Goal: Task Accomplishment & Management: Use online tool/utility

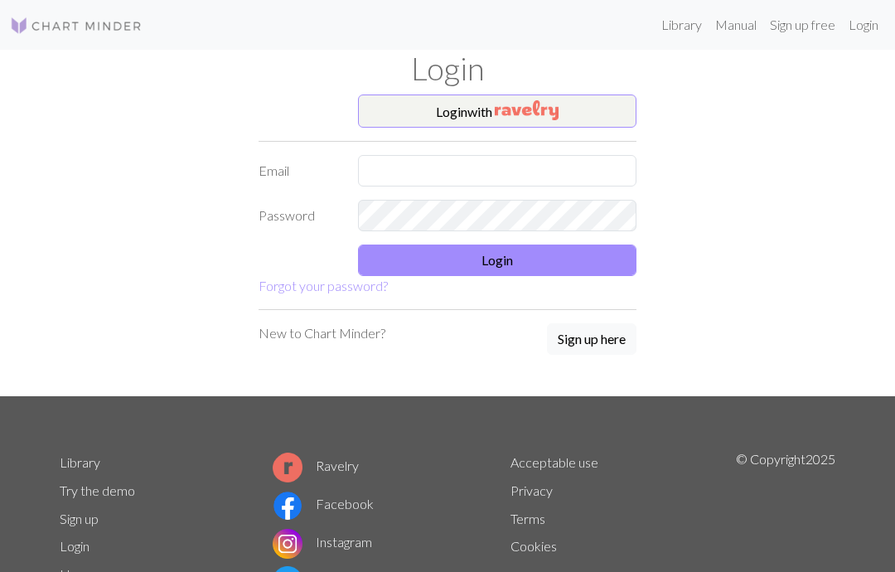
click at [458, 176] on input "text" at bounding box center [497, 170] width 278 height 31
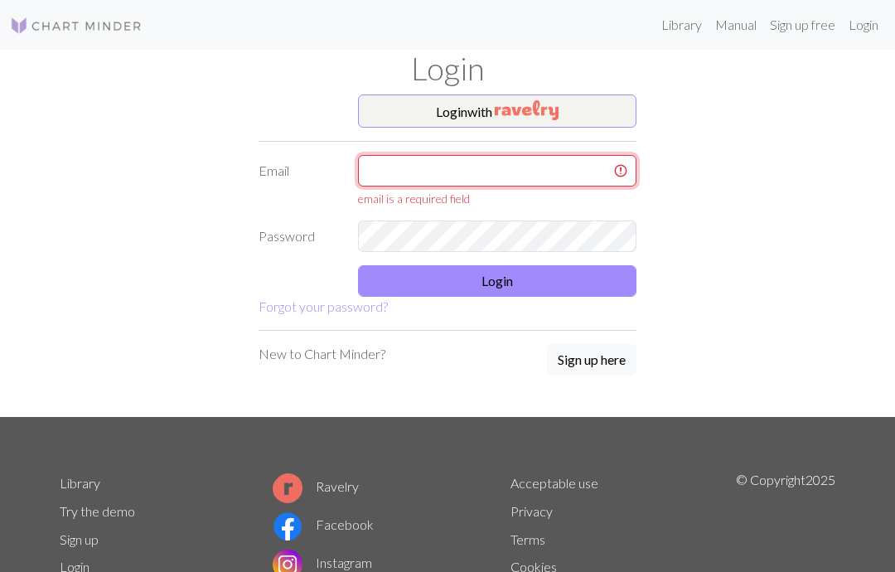
type input "[EMAIL_ADDRESS][DOMAIN_NAME]"
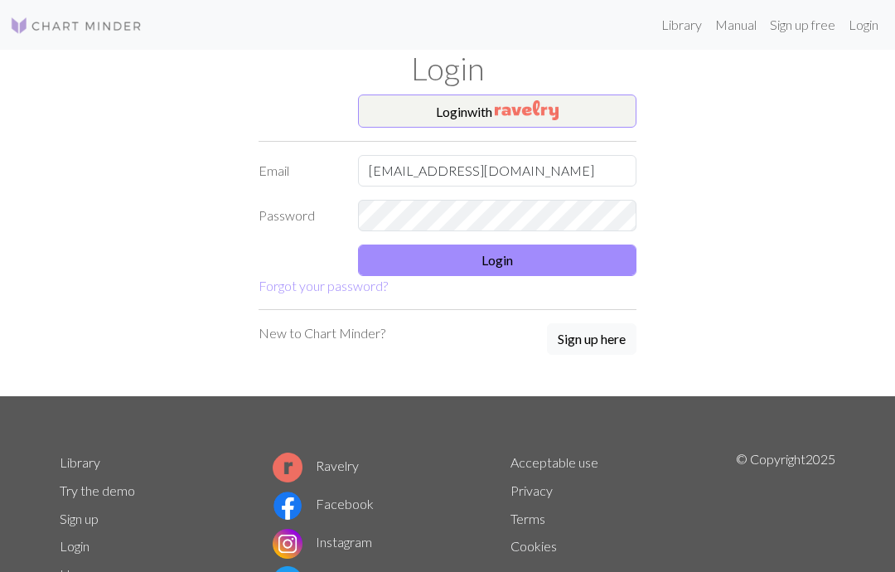
click at [538, 258] on button "Login" at bounding box center [497, 259] width 278 height 31
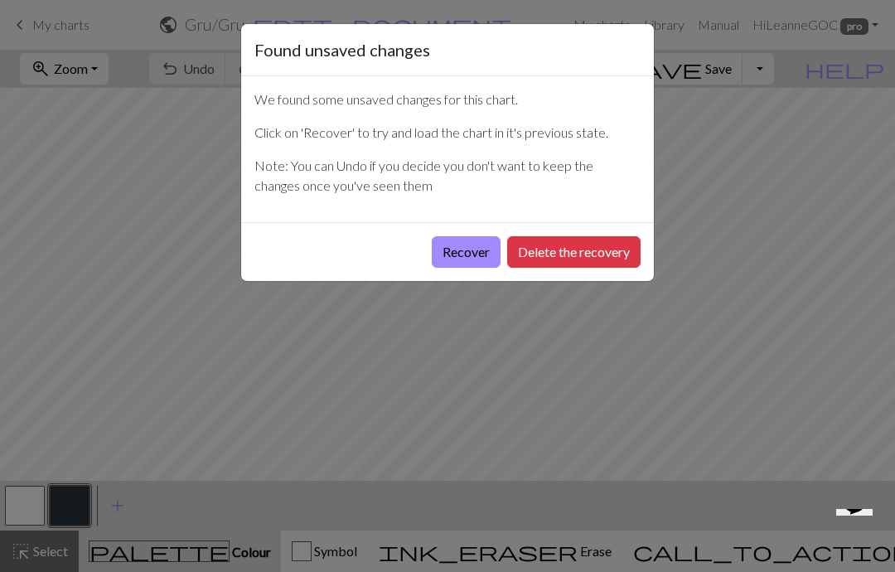
click at [445, 248] on button "Recover" at bounding box center [466, 251] width 69 height 31
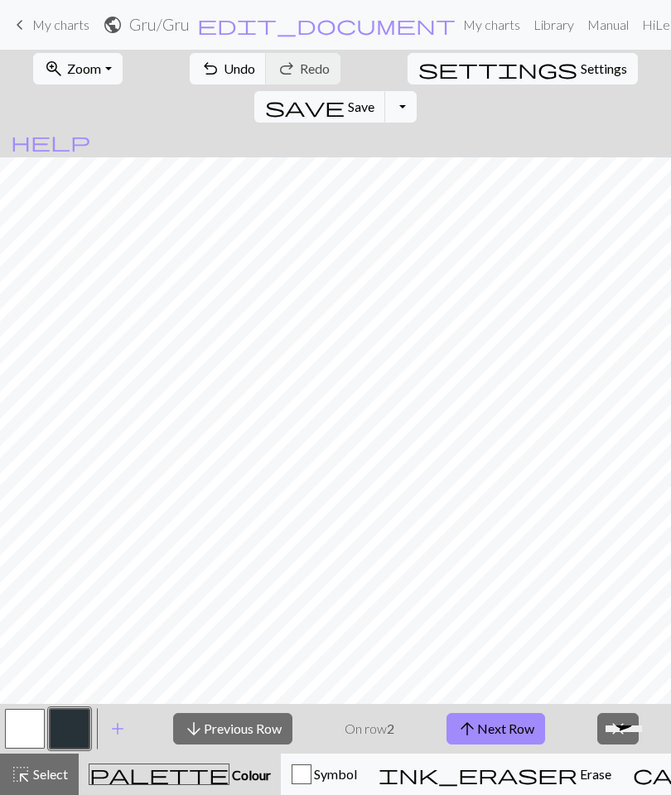
click at [508, 571] on button "arrow_upward Next Row" at bounding box center [496, 728] width 99 height 31
click at [386, 91] on button "save Save Save" at bounding box center [320, 106] width 132 height 31
click at [486, 571] on button "arrow_upward Next Row" at bounding box center [496, 728] width 99 height 31
click at [374, 99] on span "Save" at bounding box center [361, 107] width 27 height 16
click at [513, 571] on button "arrow_upward Next Row" at bounding box center [496, 728] width 99 height 31
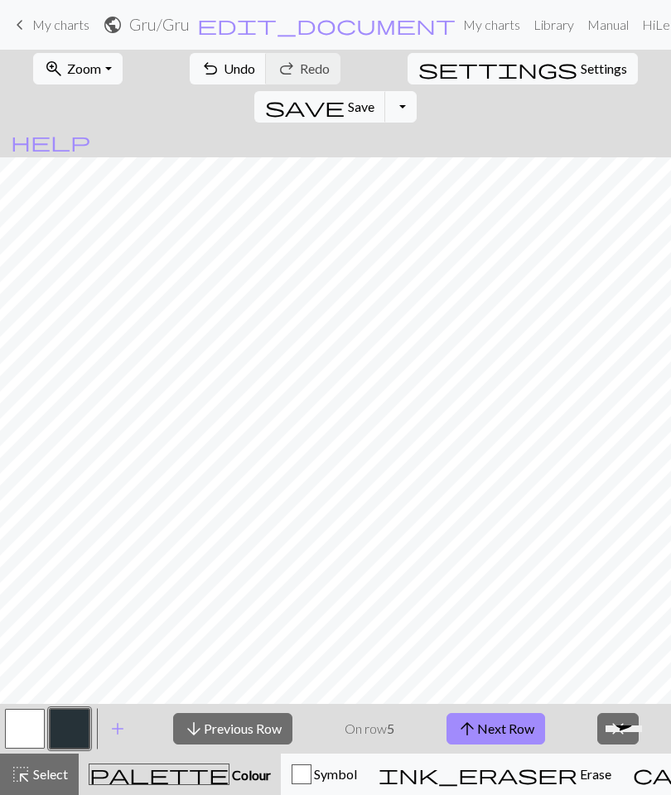
click at [374, 99] on span "Save" at bounding box center [361, 107] width 27 height 16
